Goal: Task Accomplishment & Management: Use online tool/utility

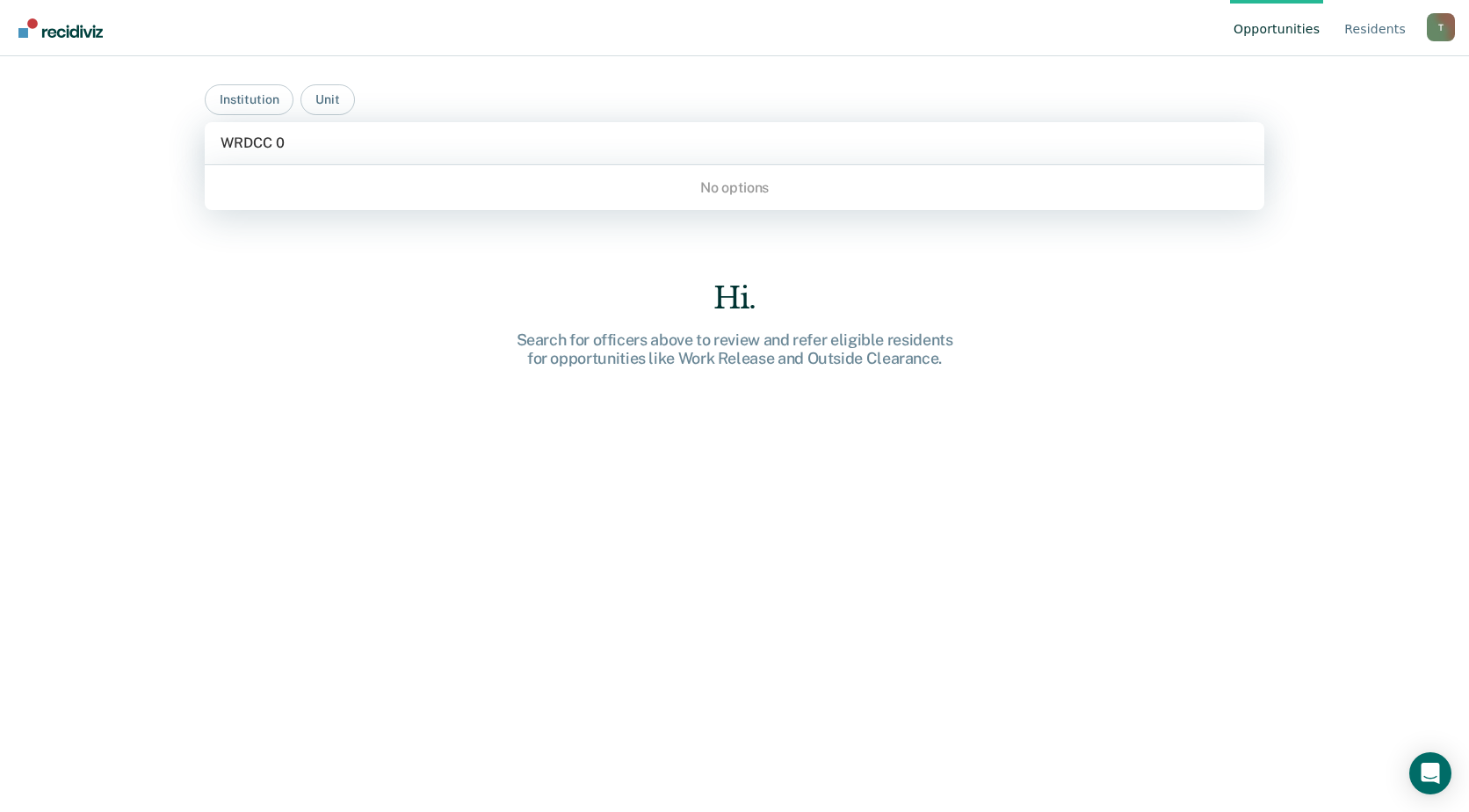
type input "WRDCC"
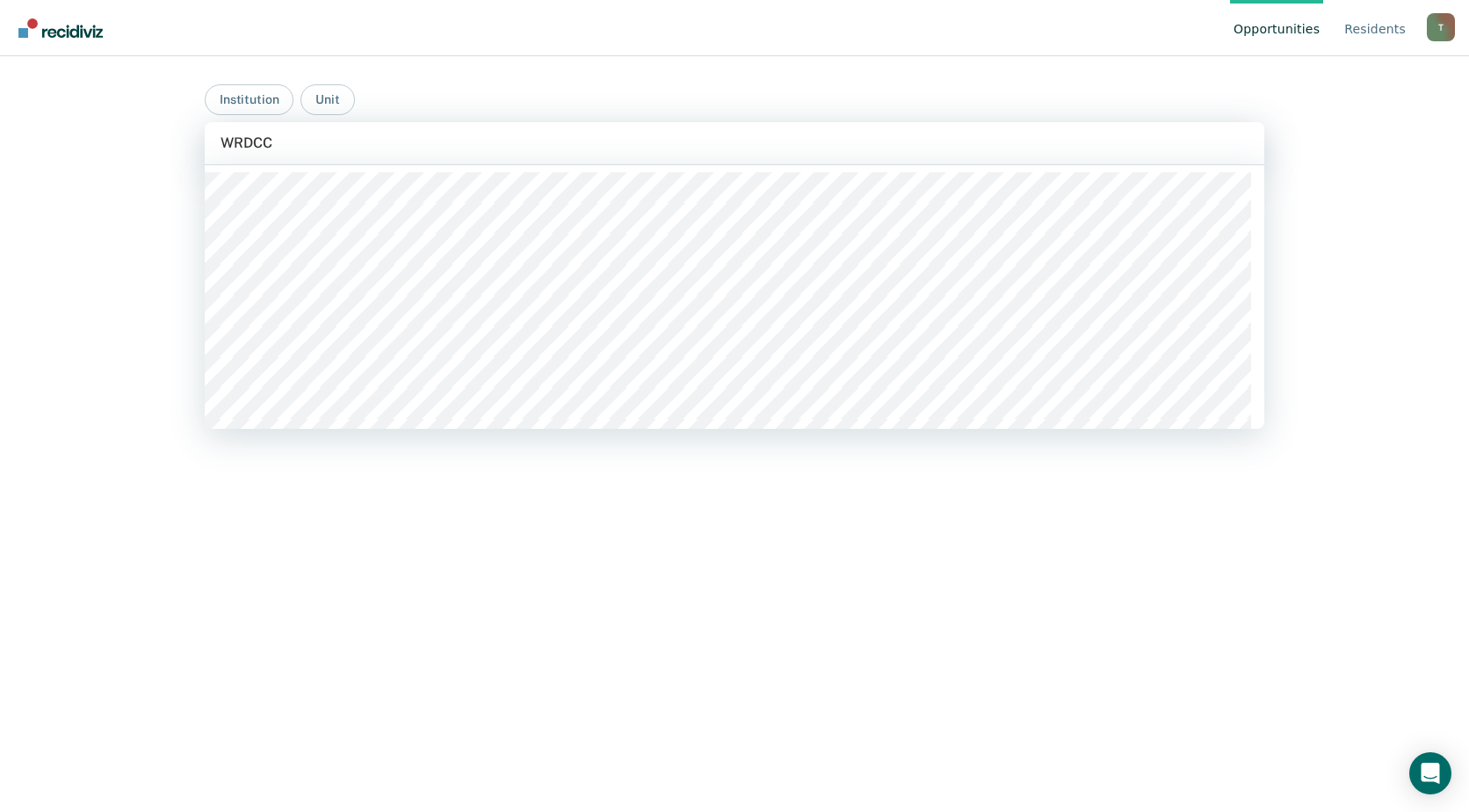
scroll to position [88, 0]
type input "WRDCC"
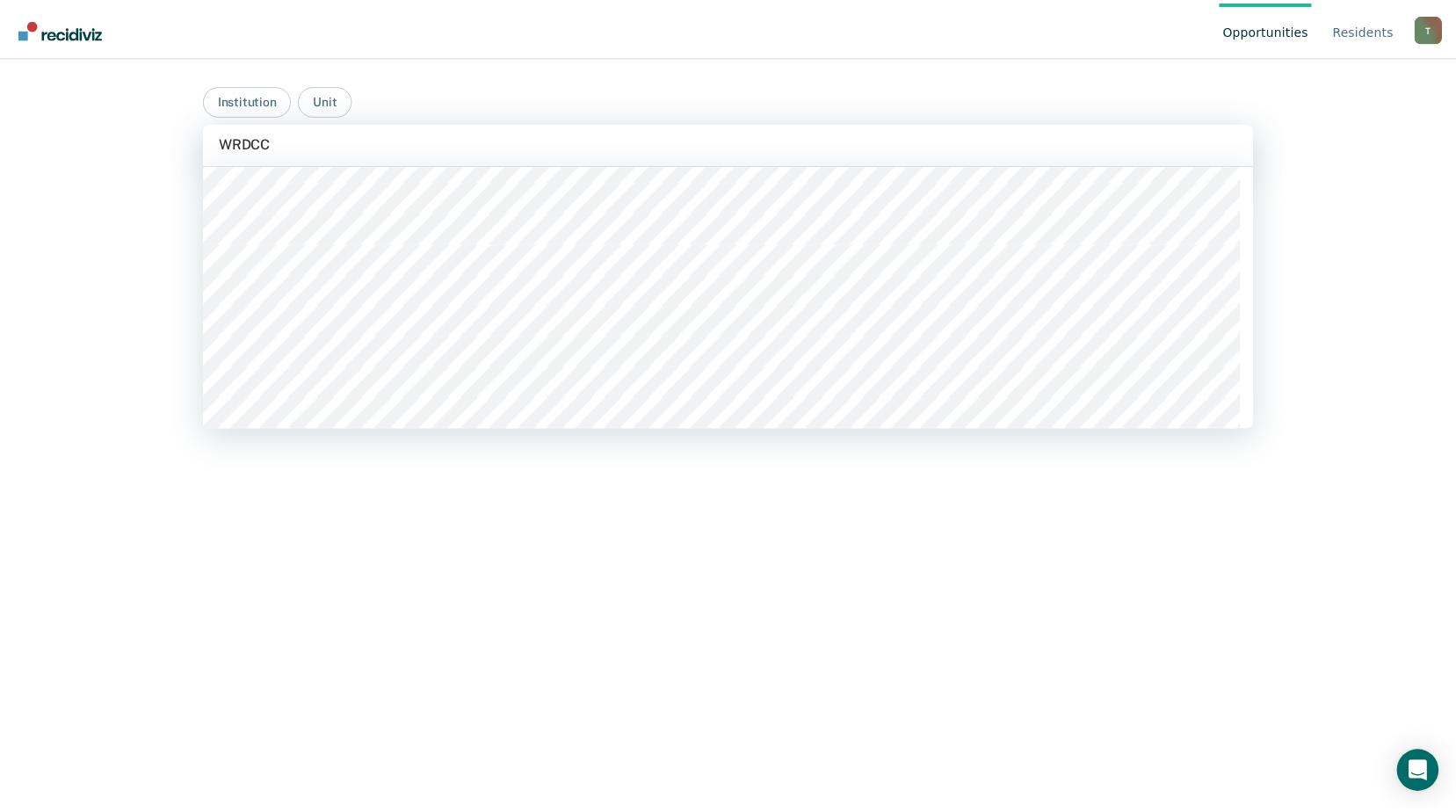
scroll to position [264, 0]
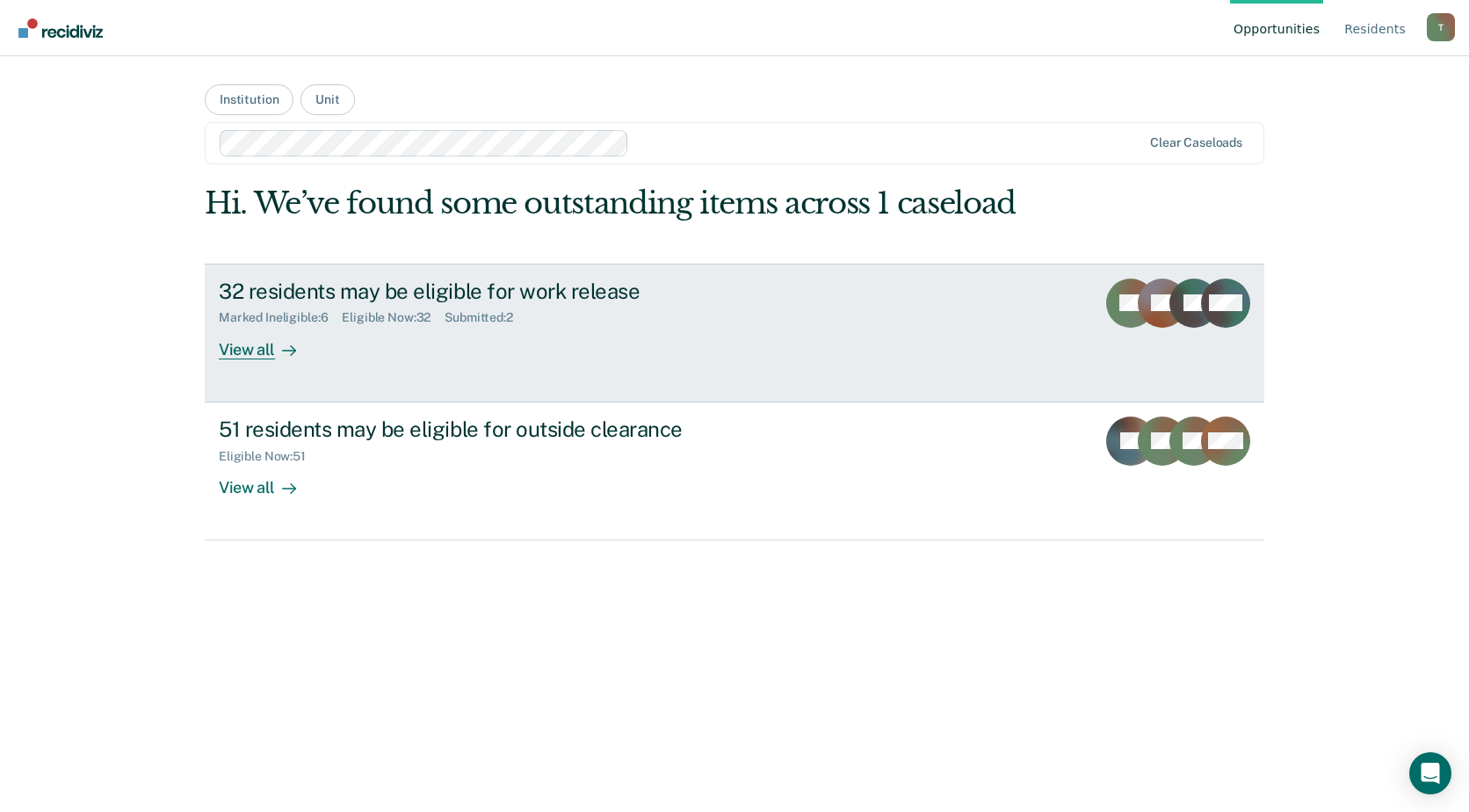
click at [406, 345] on div "32 residents may be eligible for work release Marked Ineligible : 6 Eligible No…" at bounding box center [548, 318] width 659 height 81
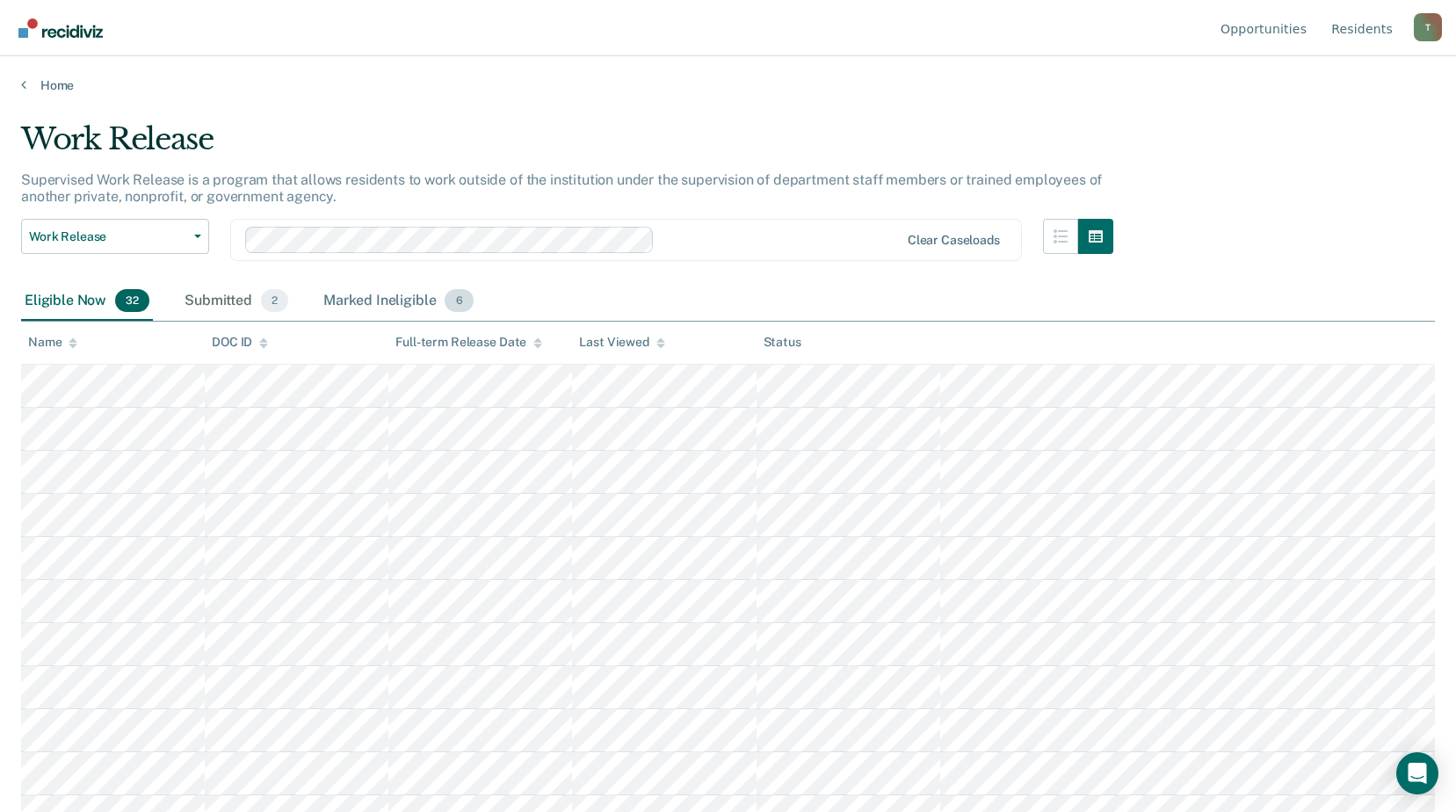
click at [397, 302] on div "Marked Ineligible 6" at bounding box center [399, 301] width 158 height 39
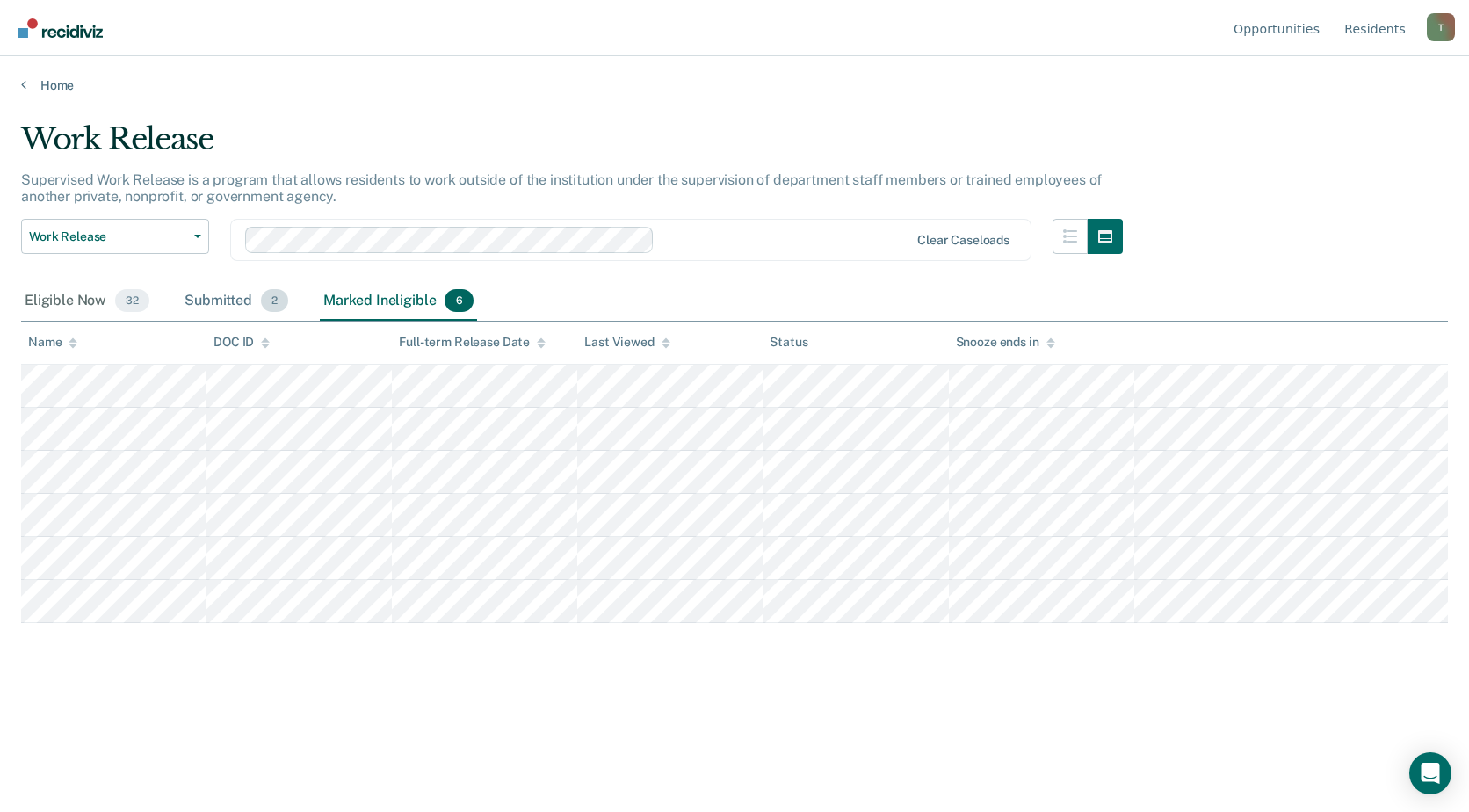
click at [231, 305] on div "Submitted 2" at bounding box center [236, 301] width 111 height 39
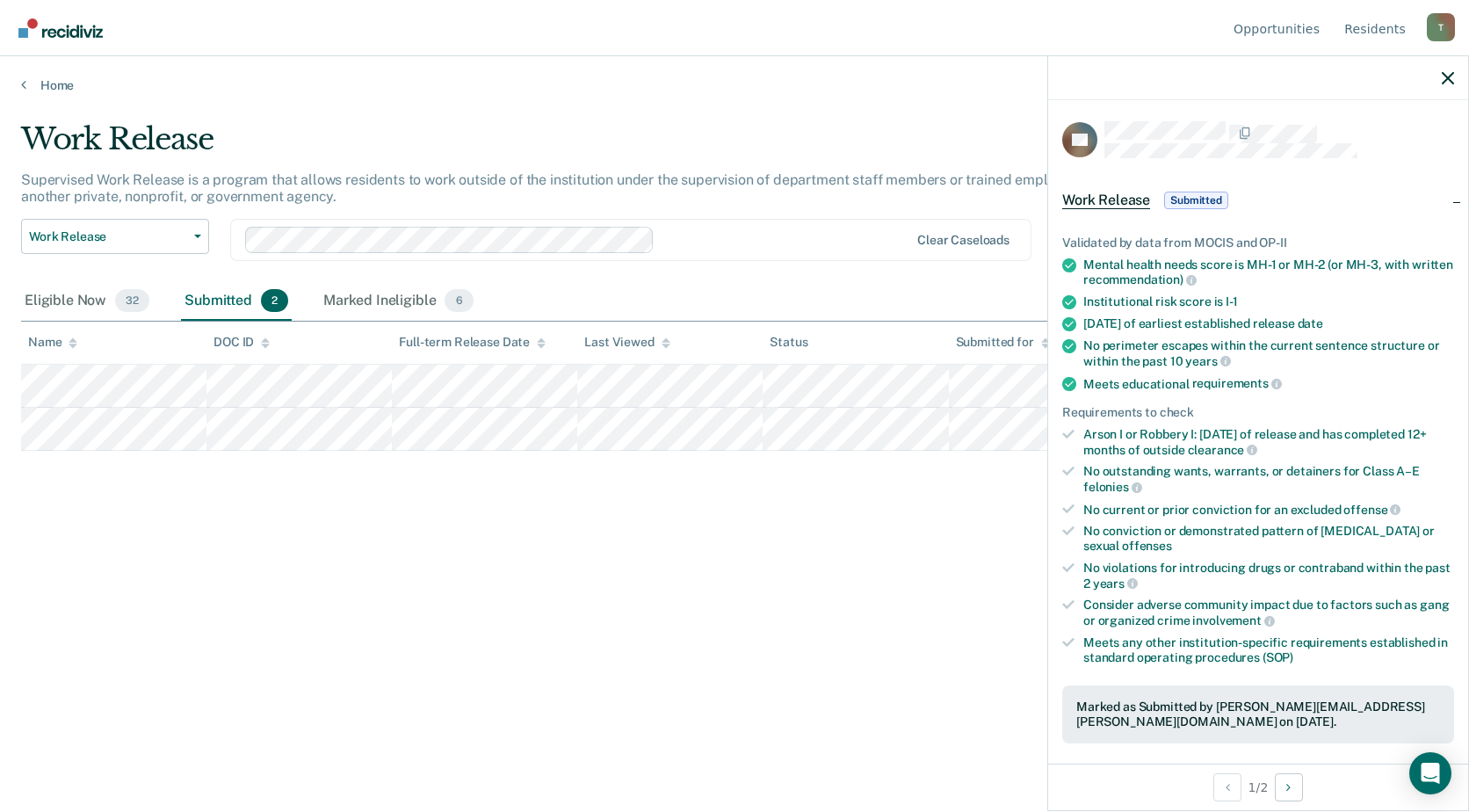
click at [500, 598] on div "Work Release Supervised Work Release is a program that allows residents to work…" at bounding box center [734, 400] width 1426 height 559
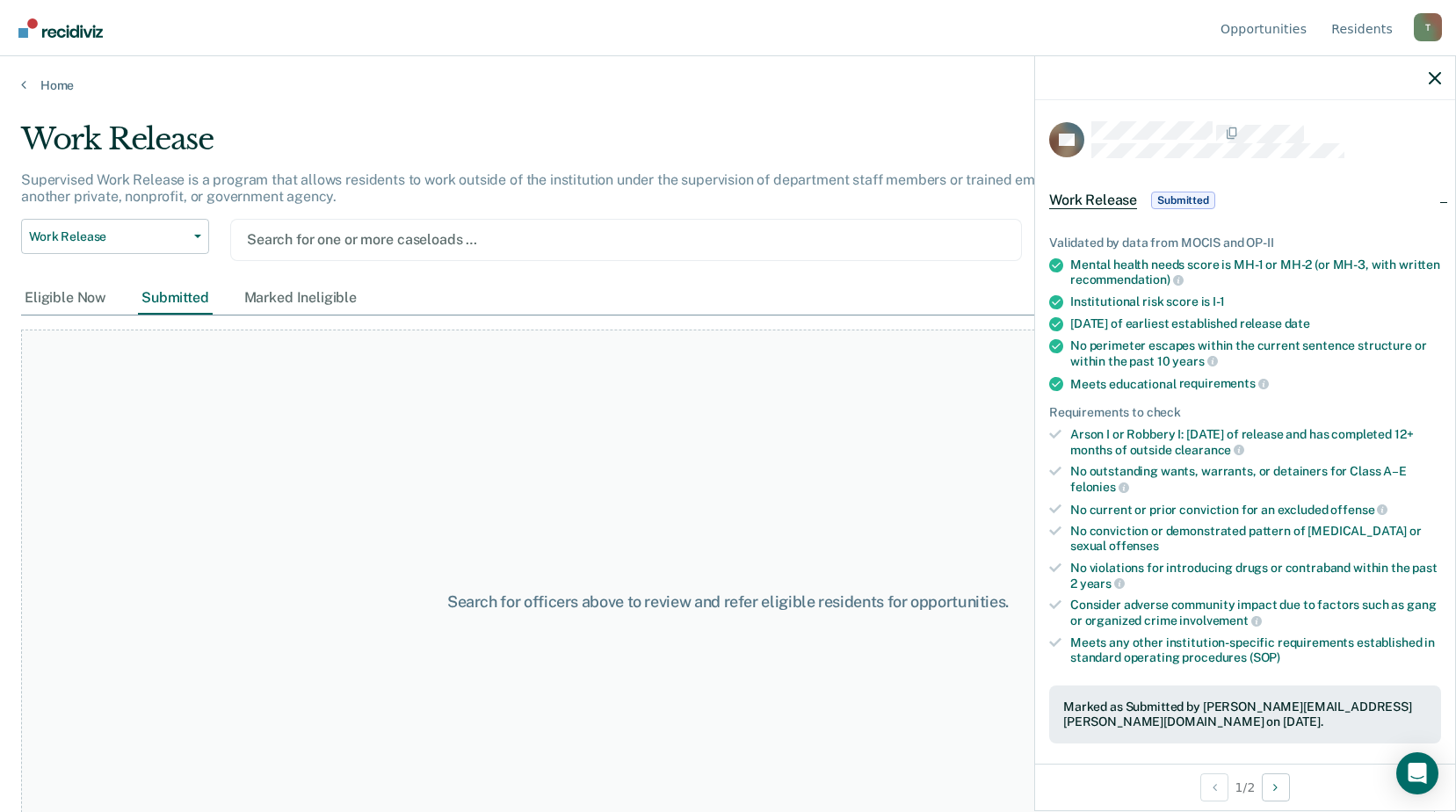
click at [102, 530] on div "Search for officers above to review and refer eligible residents for opportunit…" at bounding box center [728, 601] width 1413 height 545
click at [256, 237] on div at bounding box center [626, 239] width 758 height 20
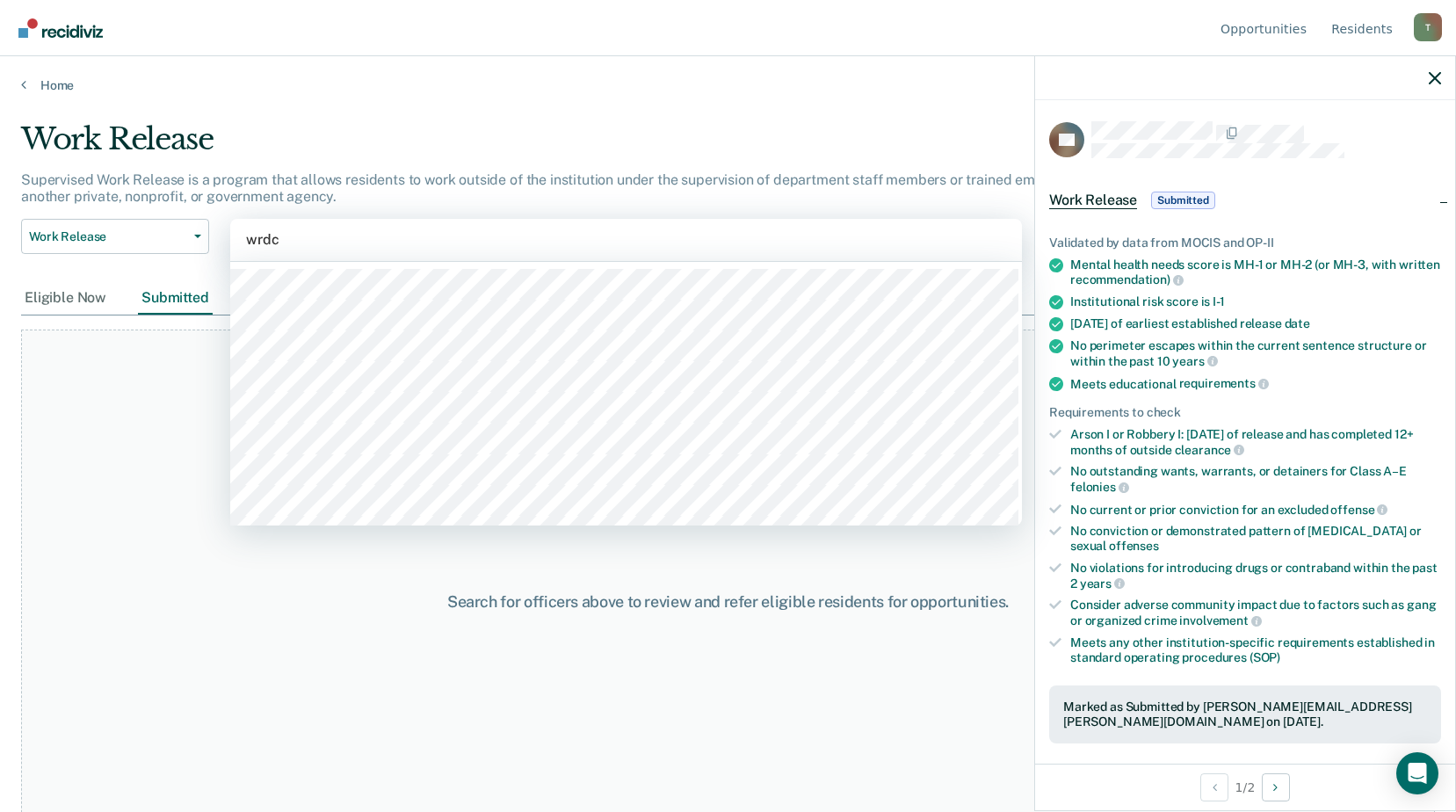
type input "wrdcc"
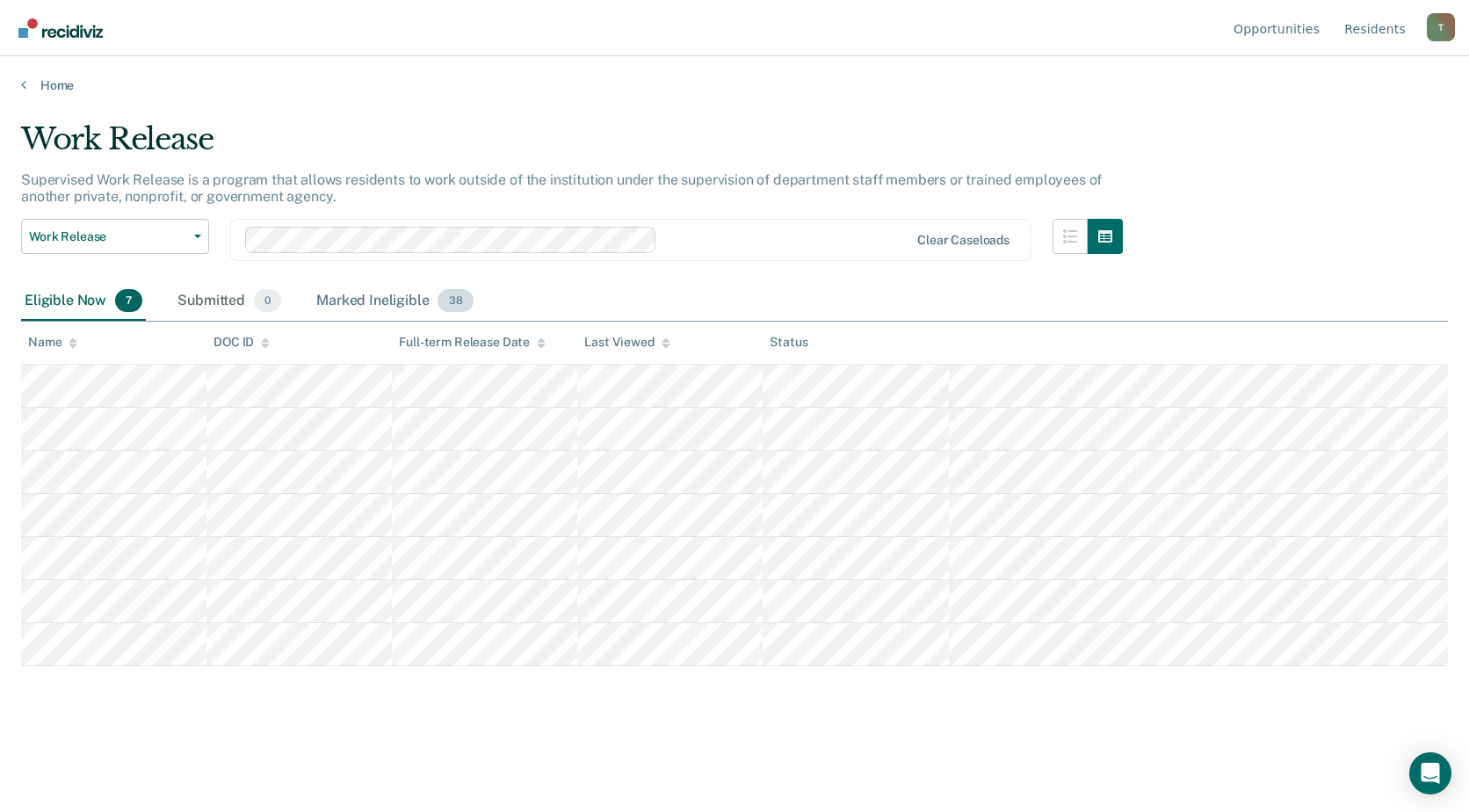
click at [390, 296] on div "Marked Ineligible 38" at bounding box center [394, 301] width 164 height 39
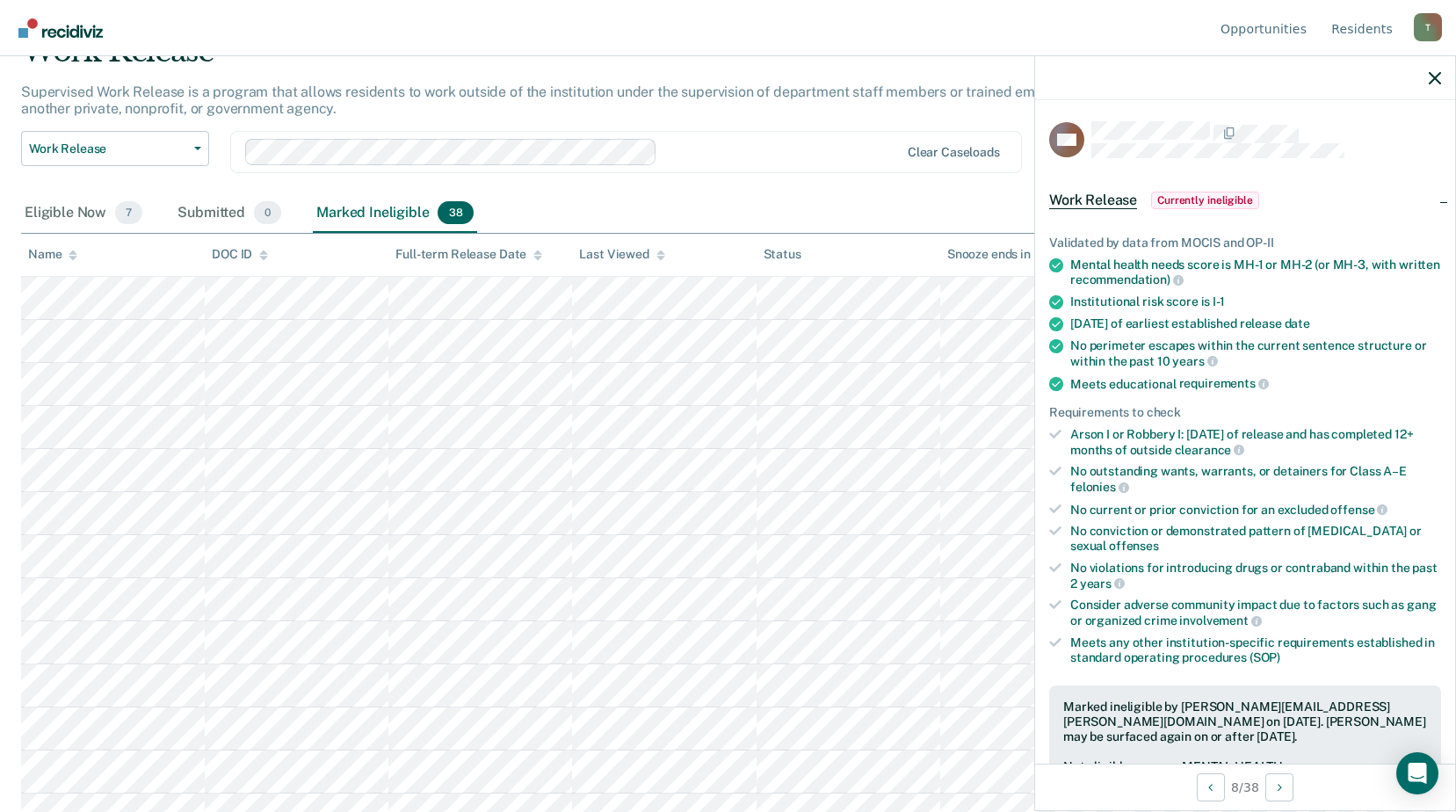
scroll to position [88, 0]
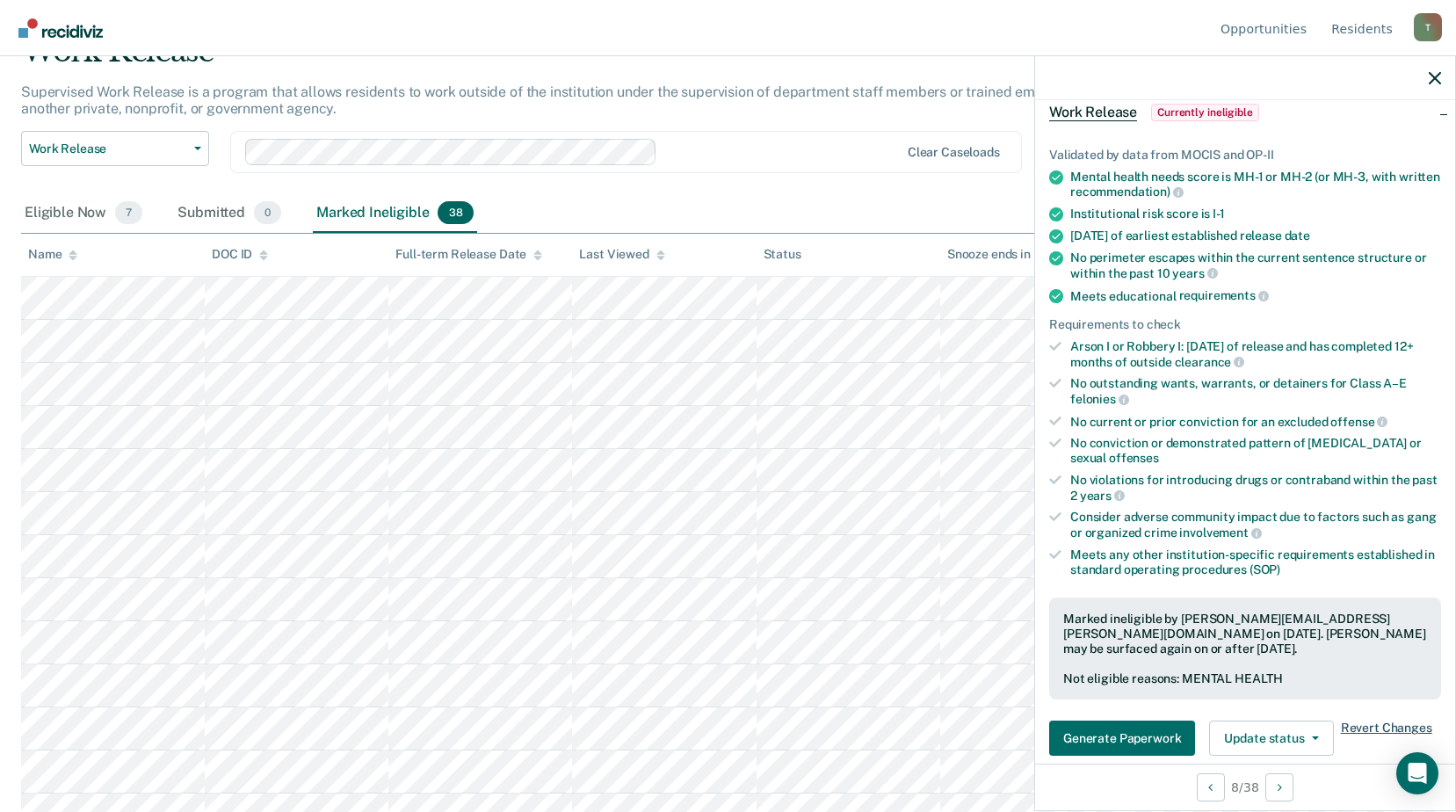
click at [1360, 727] on span "Revert Changes" at bounding box center [1386, 738] width 91 height 35
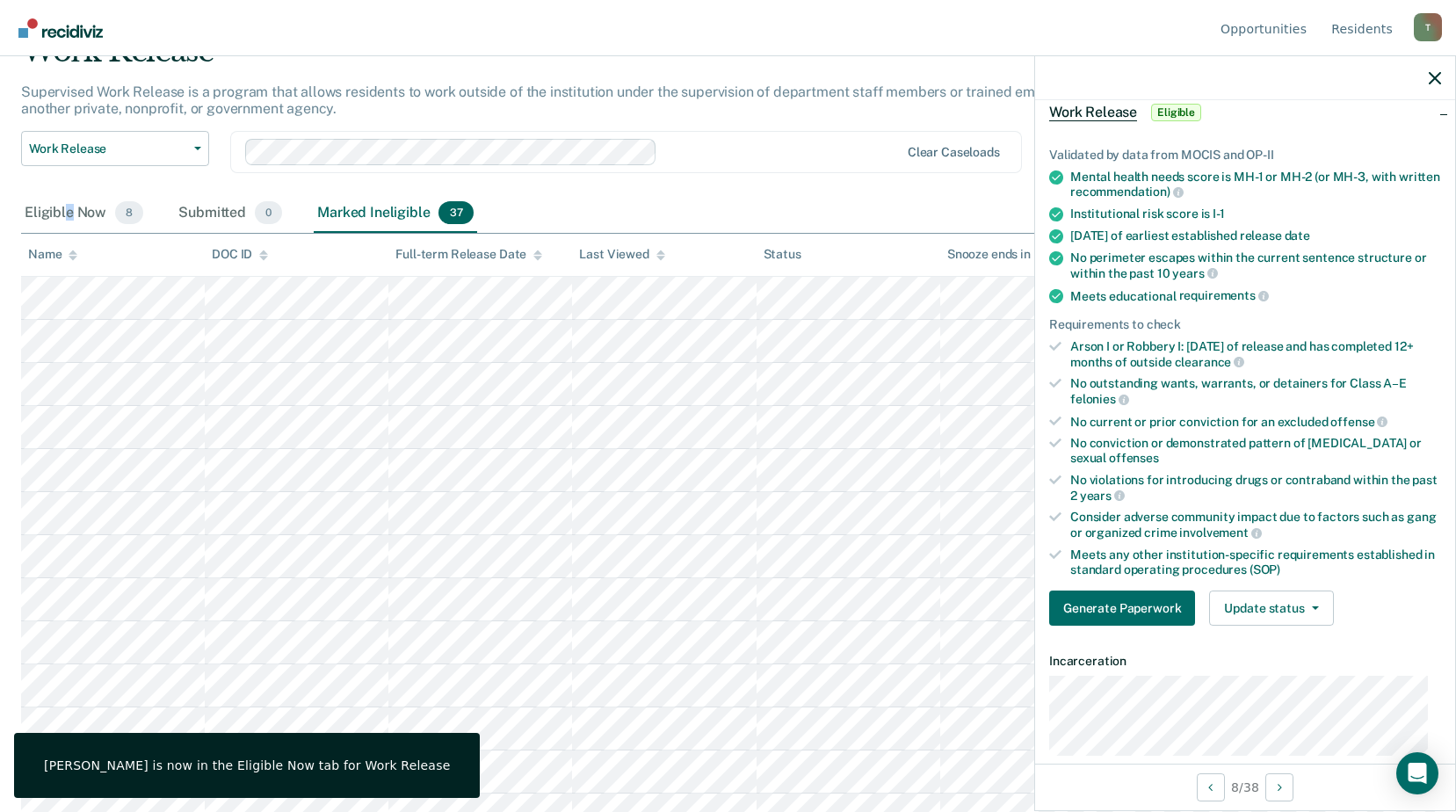
click at [68, 209] on div "Eligible Now 8" at bounding box center [84, 213] width 126 height 39
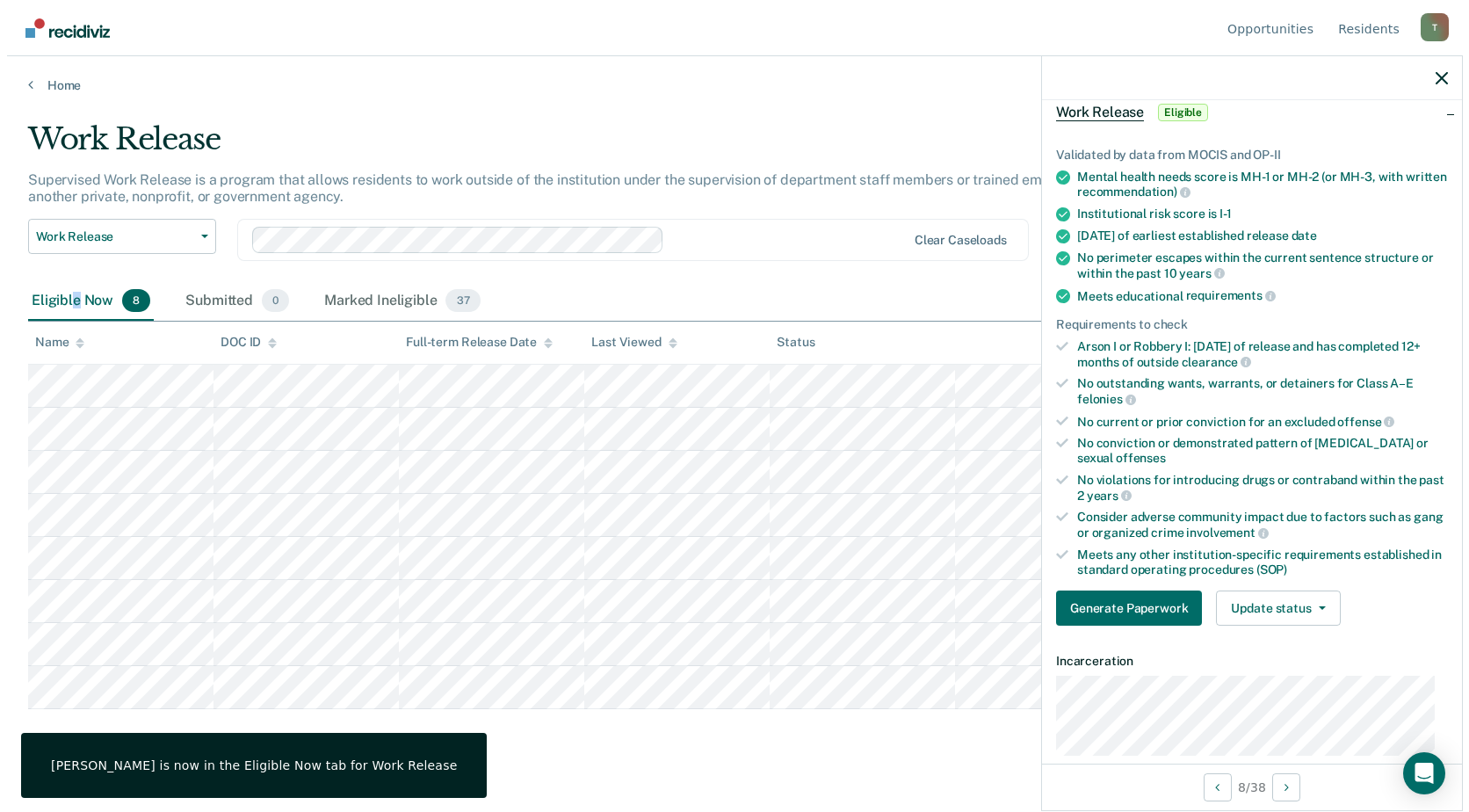
scroll to position [0, 0]
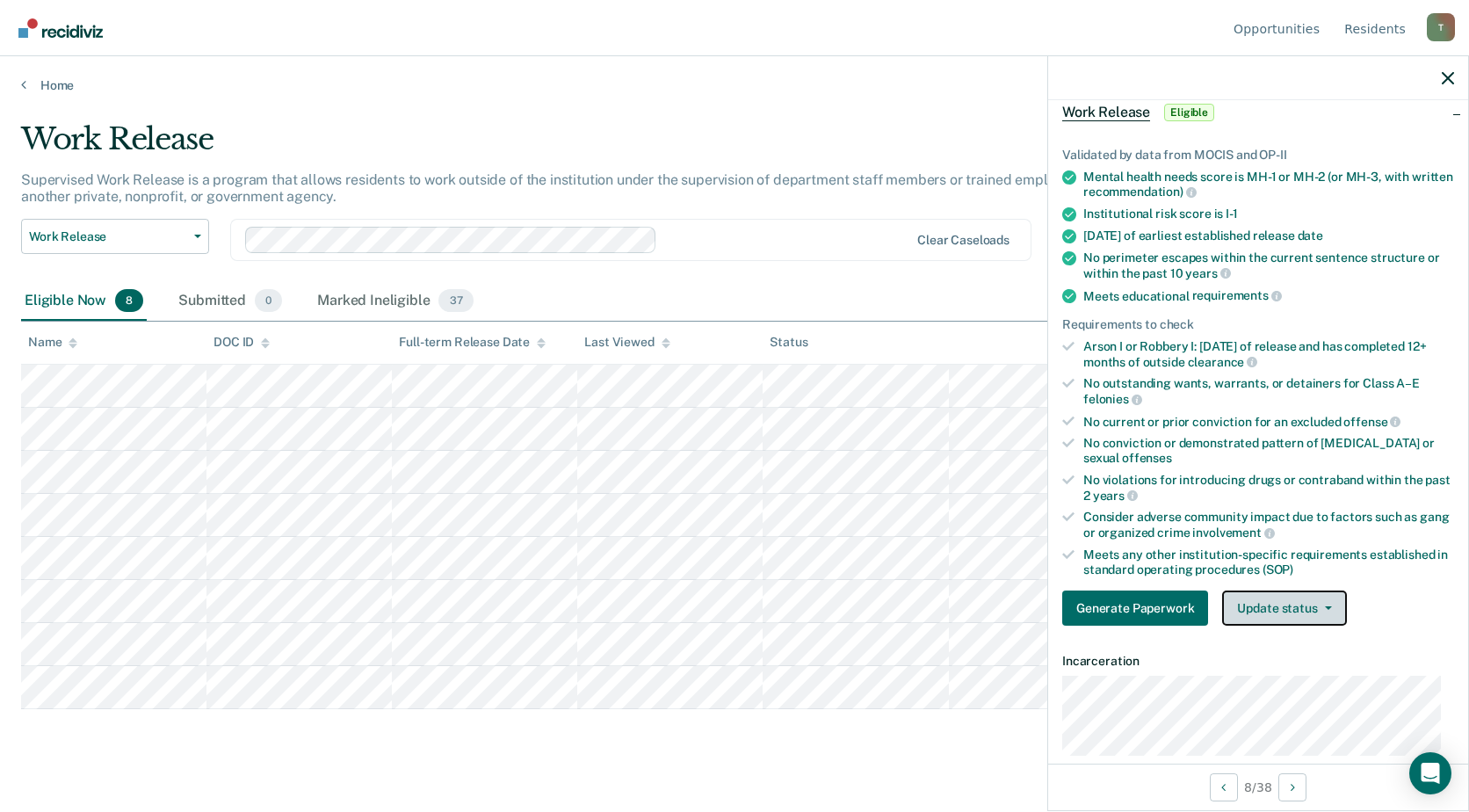
click at [1286, 611] on button "Update status" at bounding box center [1284, 608] width 124 height 35
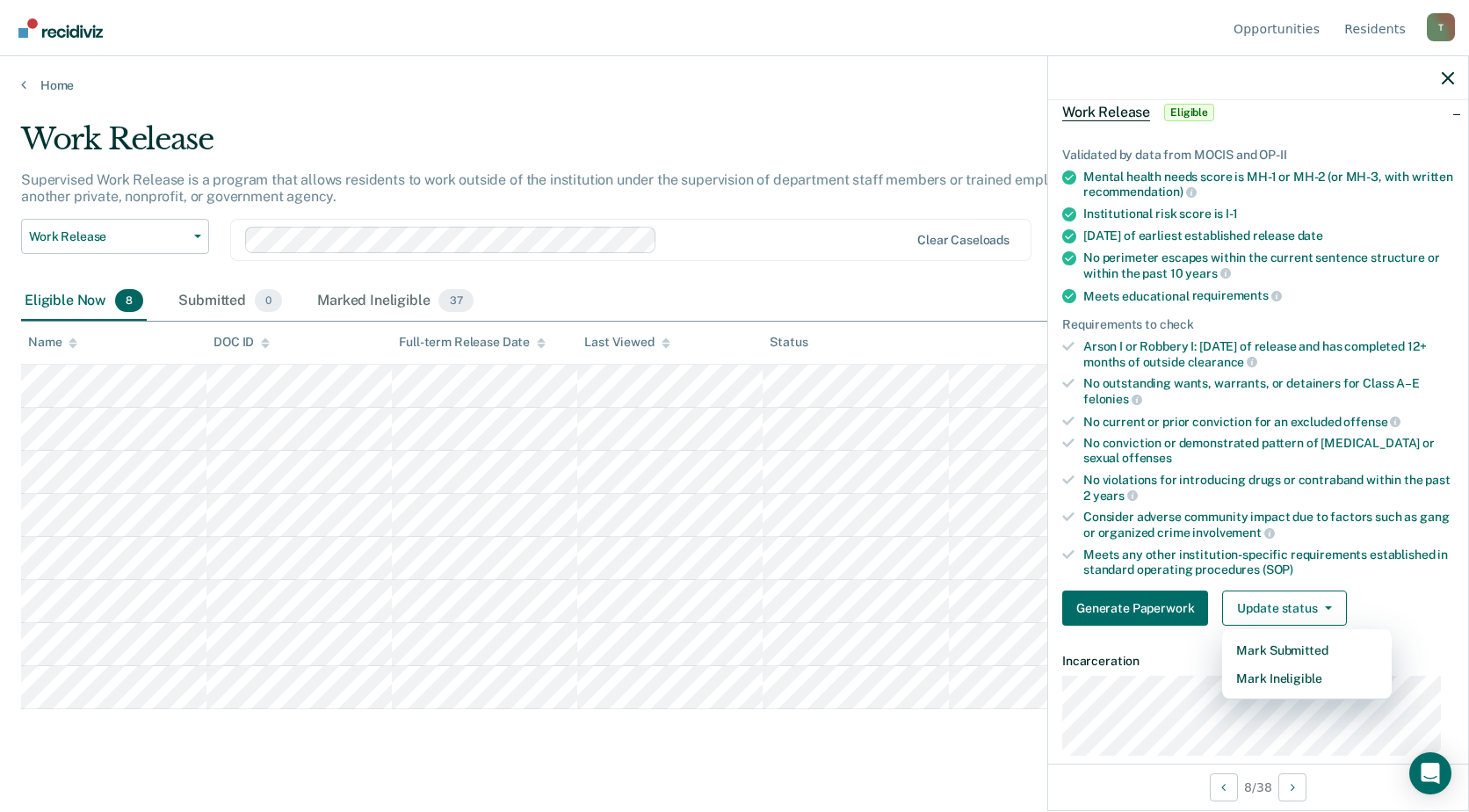
click at [1157, 663] on dt "Incarceration" at bounding box center [1257, 661] width 391 height 15
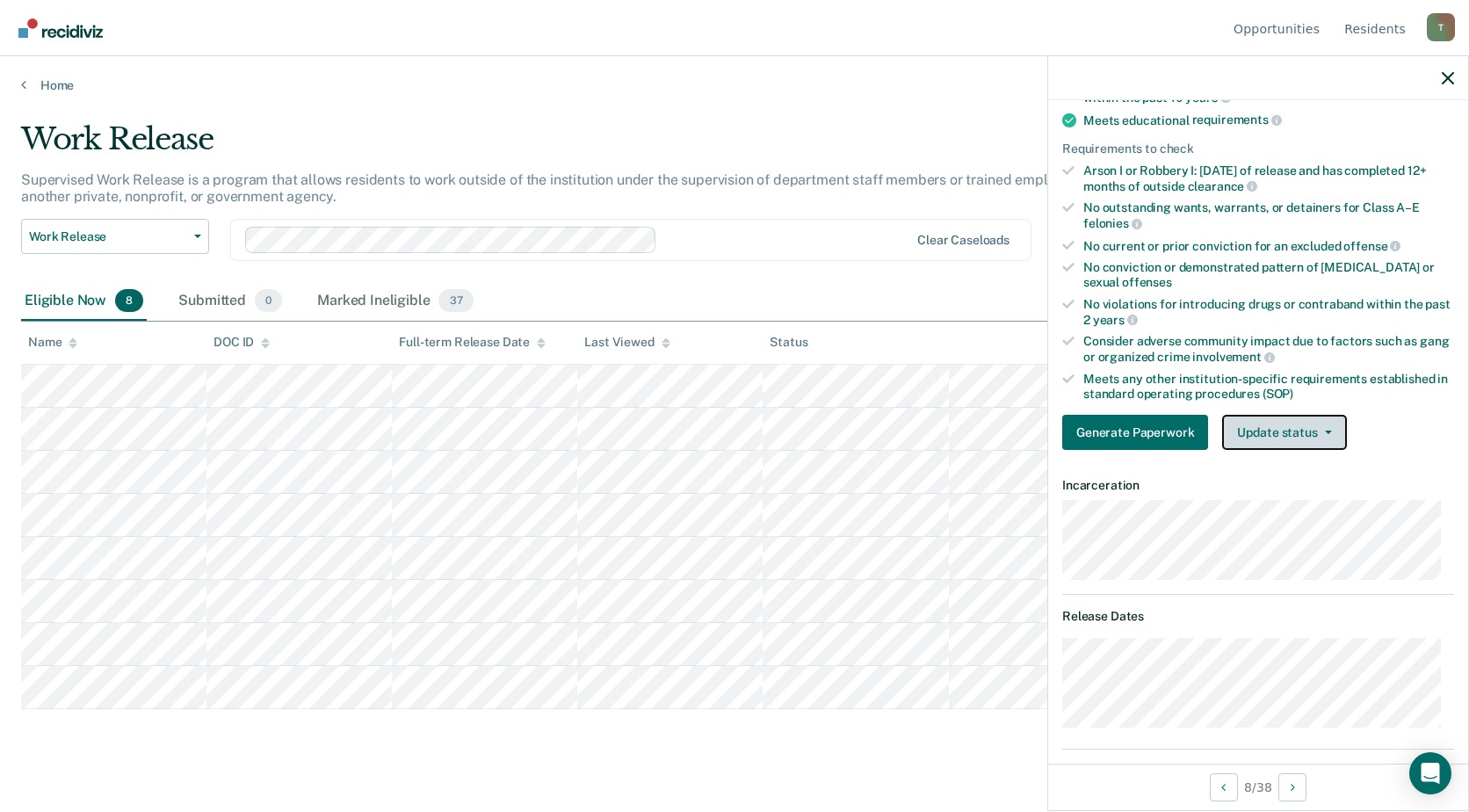
click at [1277, 425] on button "Update status" at bounding box center [1284, 432] width 124 height 35
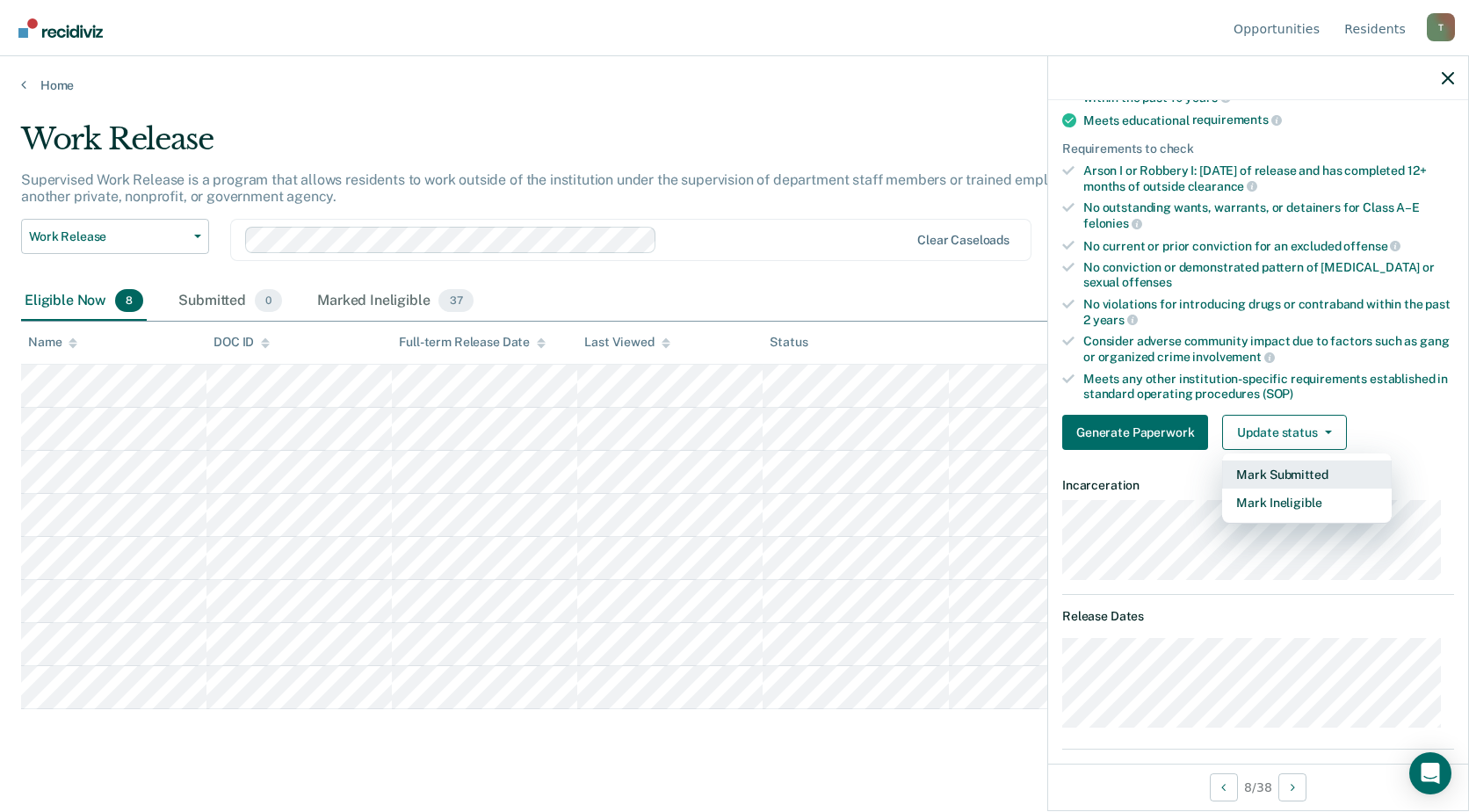
click at [1298, 476] on button "Mark Submitted" at bounding box center [1306, 475] width 169 height 28
